Goal: Information Seeking & Learning: Learn about a topic

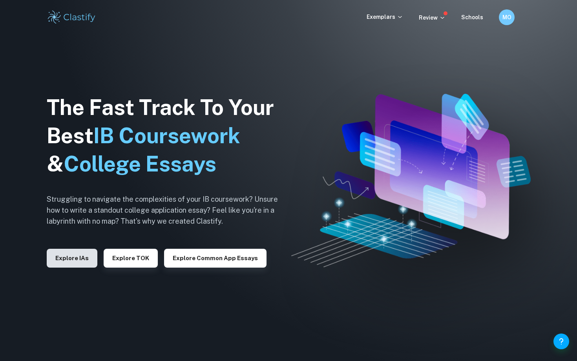
click at [84, 253] on button "Explore IAs" at bounding box center [72, 258] width 51 height 19
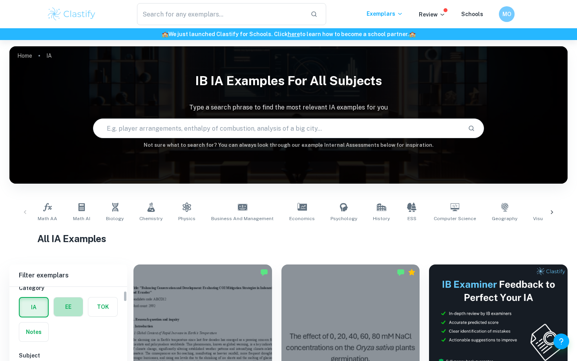
click at [76, 313] on label "button" at bounding box center [68, 306] width 29 height 19
click at [0, 0] on input "radio" at bounding box center [0, 0] width 0 height 0
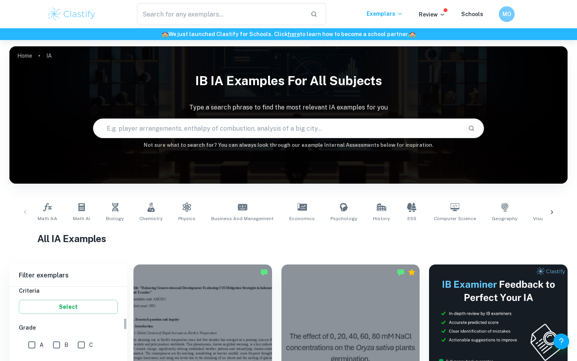
scroll to position [114, 0]
click at [370, 210] on link "History" at bounding box center [381, 212] width 23 height 26
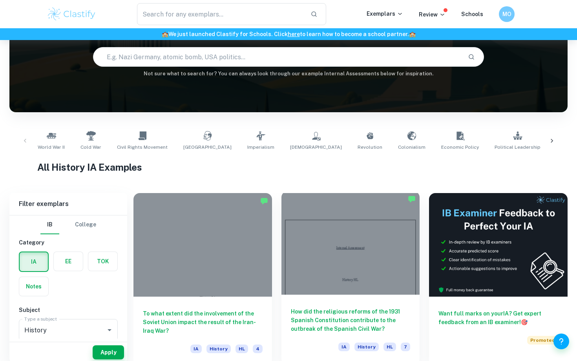
scroll to position [83, 0]
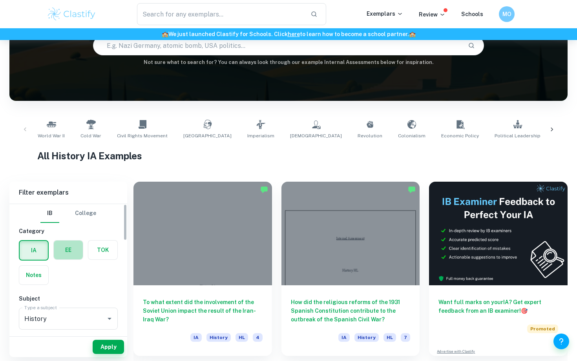
click at [73, 249] on label "button" at bounding box center [68, 250] width 29 height 19
click at [0, 0] on input "radio" at bounding box center [0, 0] width 0 height 0
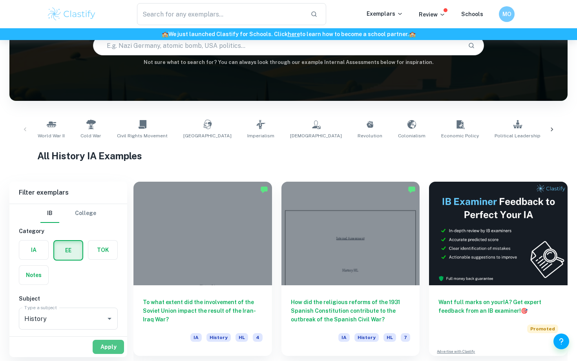
click at [109, 348] on button "Apply" at bounding box center [108, 347] width 31 height 14
